Goal: Transaction & Acquisition: Purchase product/service

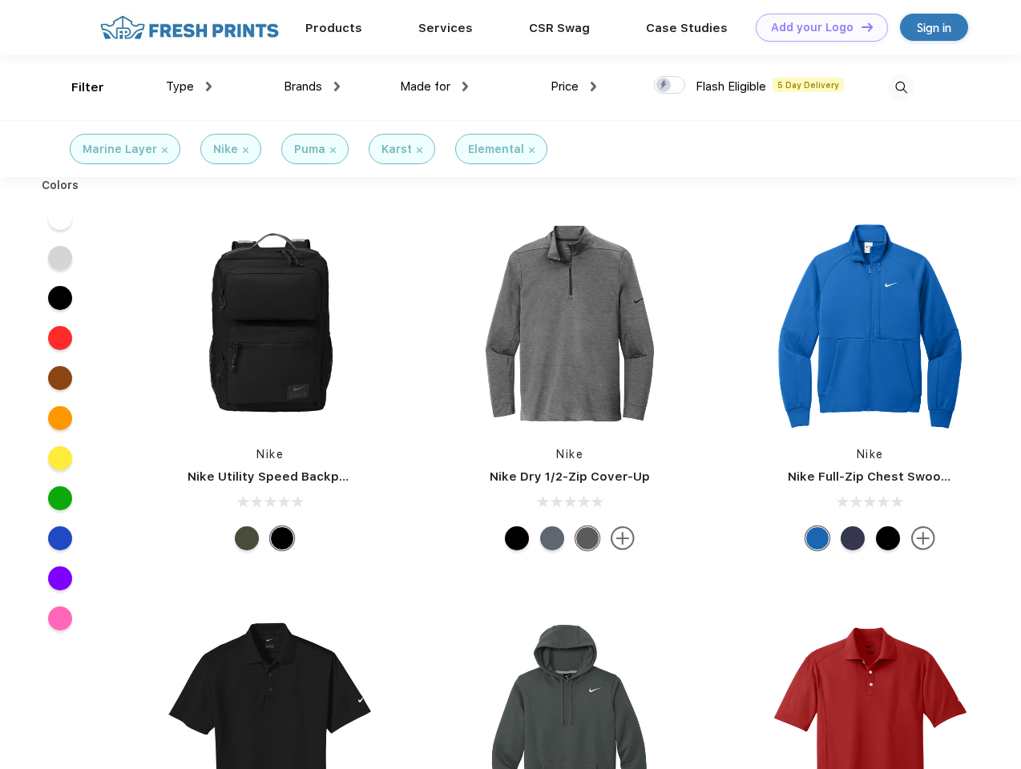
click at [815, 27] on link "Add your Logo Design Tool" at bounding box center [821, 28] width 132 height 28
click at [0, 0] on div "Design Tool" at bounding box center [0, 0] width 0 height 0
click at [860, 26] on link "Add your Logo Design Tool" at bounding box center [821, 28] width 132 height 28
click at [77, 87] on div "Filter" at bounding box center [87, 88] width 33 height 18
click at [189, 87] on span "Type" at bounding box center [180, 86] width 28 height 14
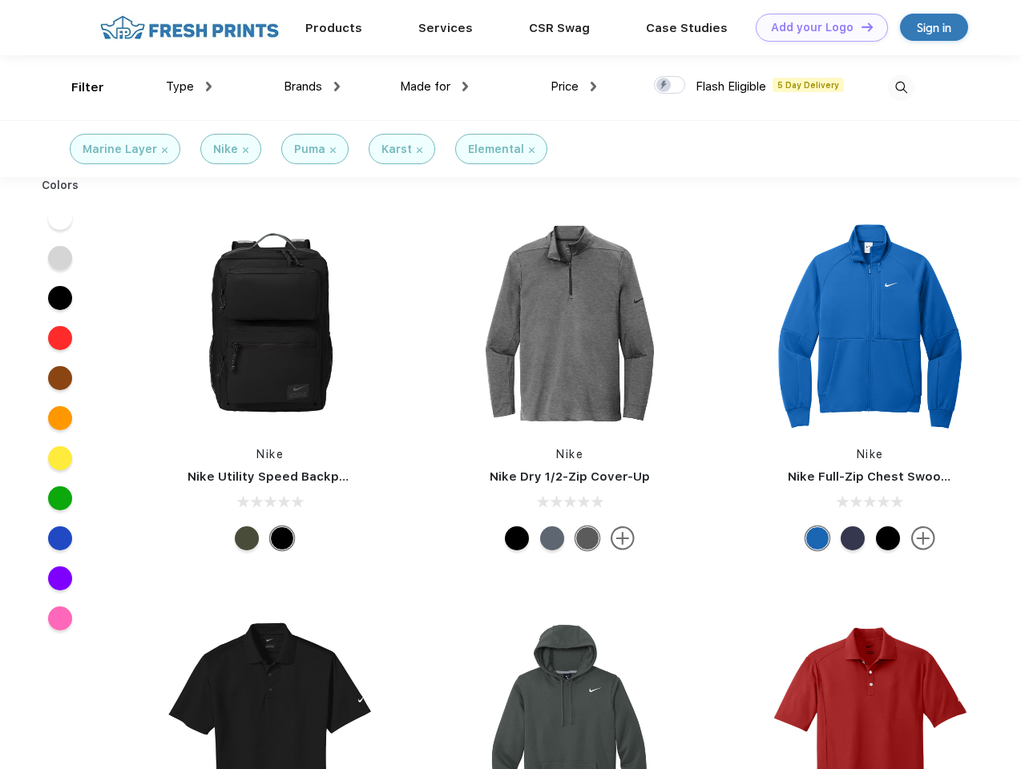
click at [312, 87] on span "Brands" at bounding box center [303, 86] width 38 height 14
click at [434, 87] on span "Made for" at bounding box center [425, 86] width 50 height 14
click at [574, 87] on span "Price" at bounding box center [564, 86] width 28 height 14
click at [670, 86] on div at bounding box center [669, 85] width 31 height 18
click at [664, 86] on input "checkbox" at bounding box center [659, 80] width 10 height 10
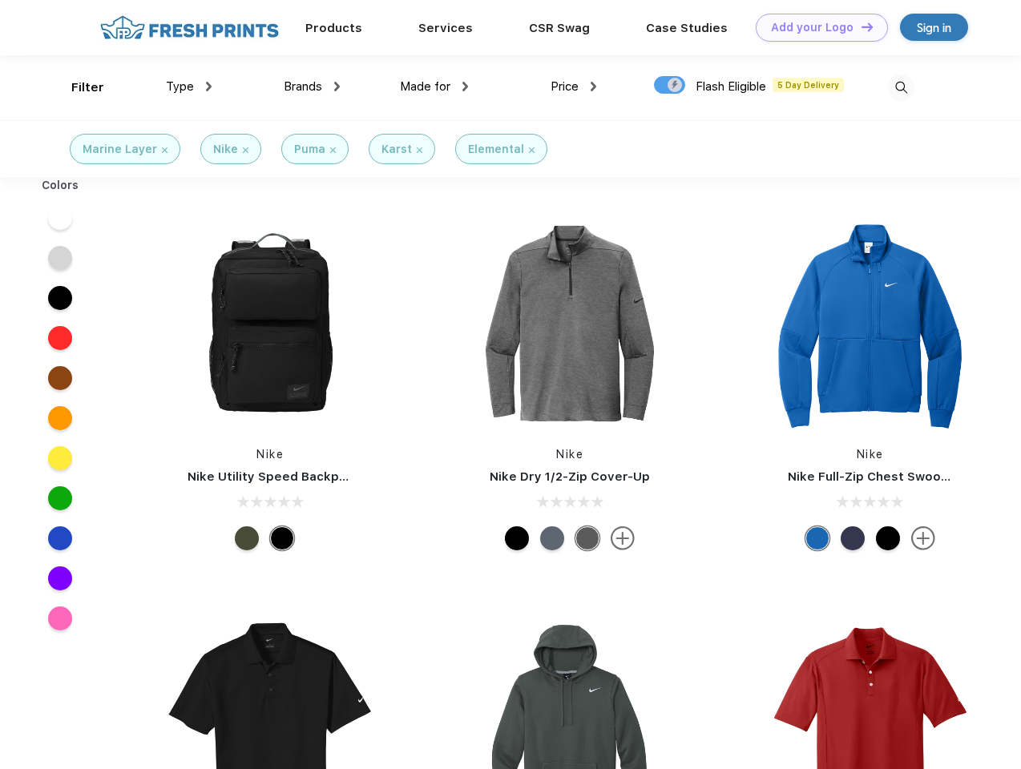
click at [900, 87] on img at bounding box center [901, 87] width 26 height 26
